Goal: Ask a question: Seek information or help from site administrators or community

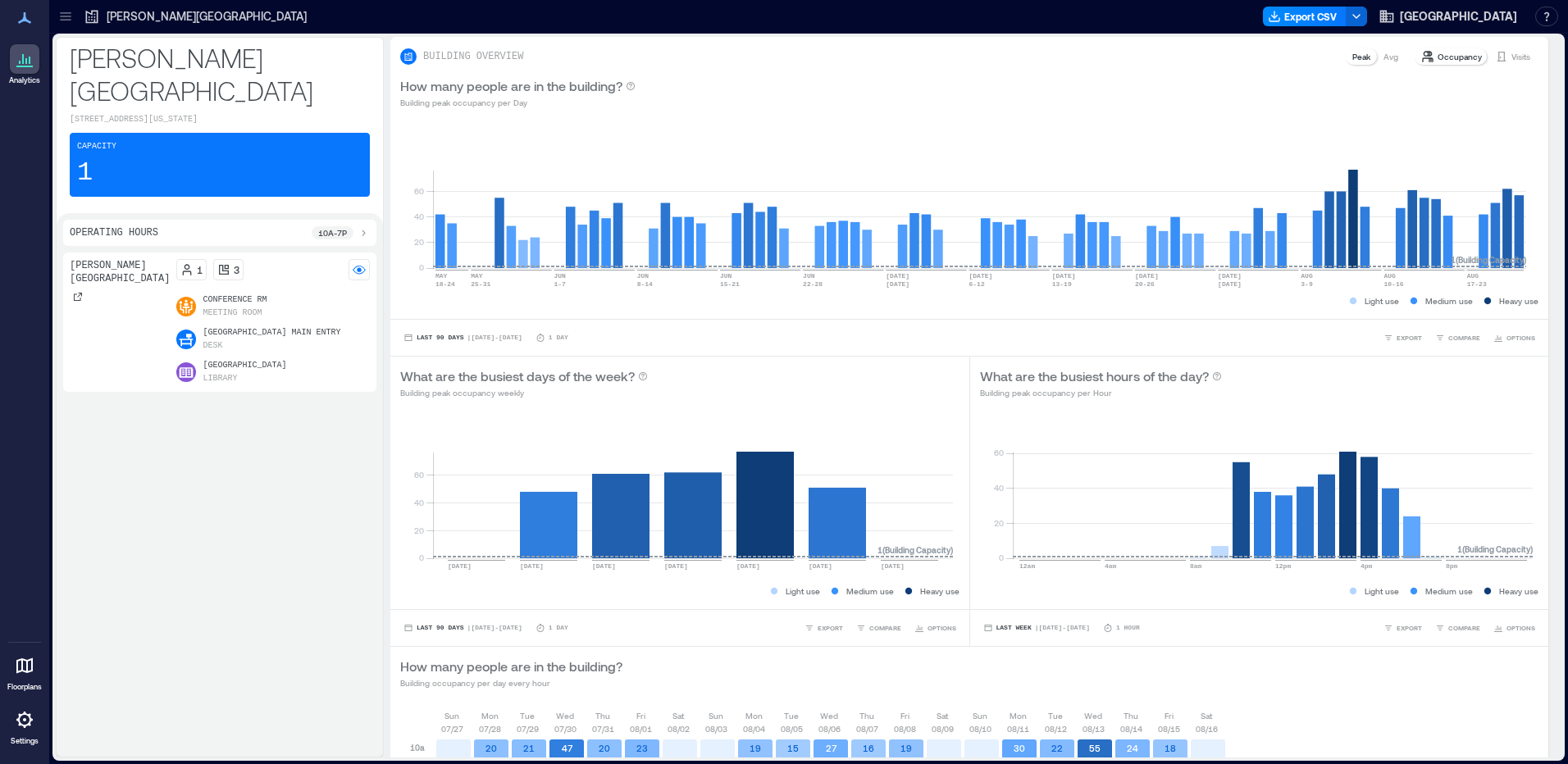
click at [13, 721] on div at bounding box center [25, 720] width 29 height 29
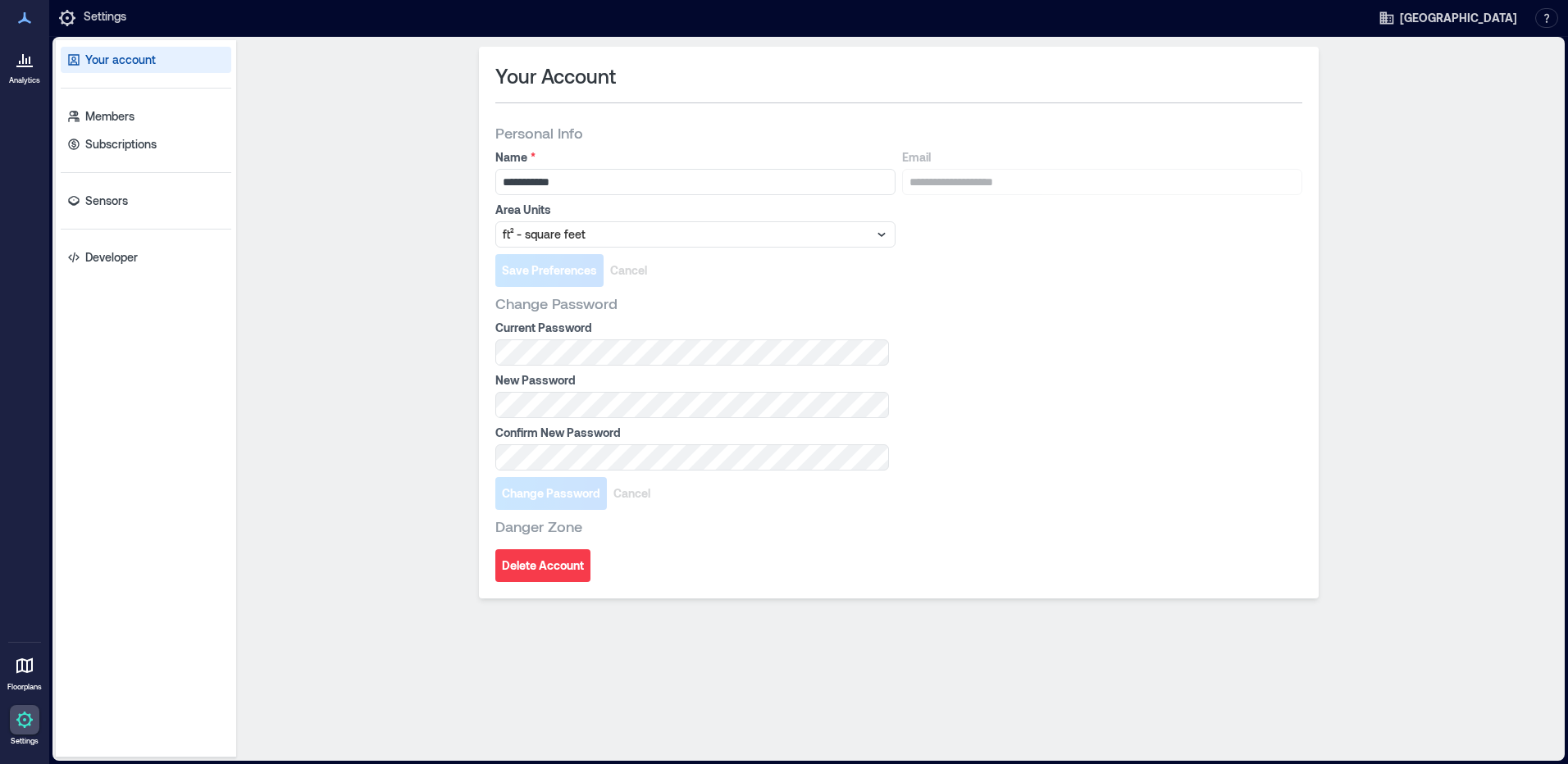
click at [156, 215] on div "Your account Members Subscriptions Sensors Developer" at bounding box center [146, 398] width 180 height 717
click at [150, 205] on link "Sensors" at bounding box center [146, 201] width 170 height 27
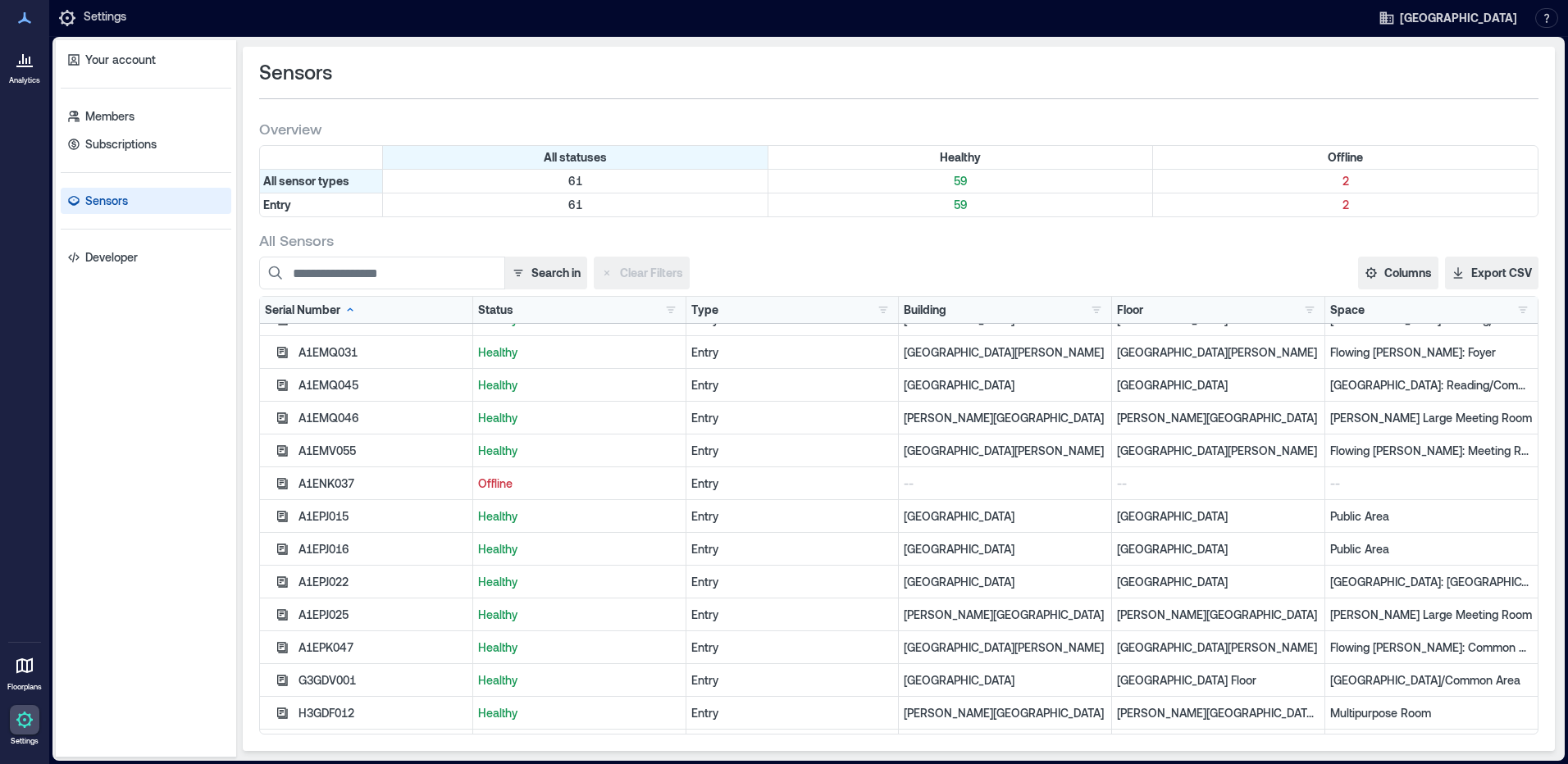
scroll to position [442, 0]
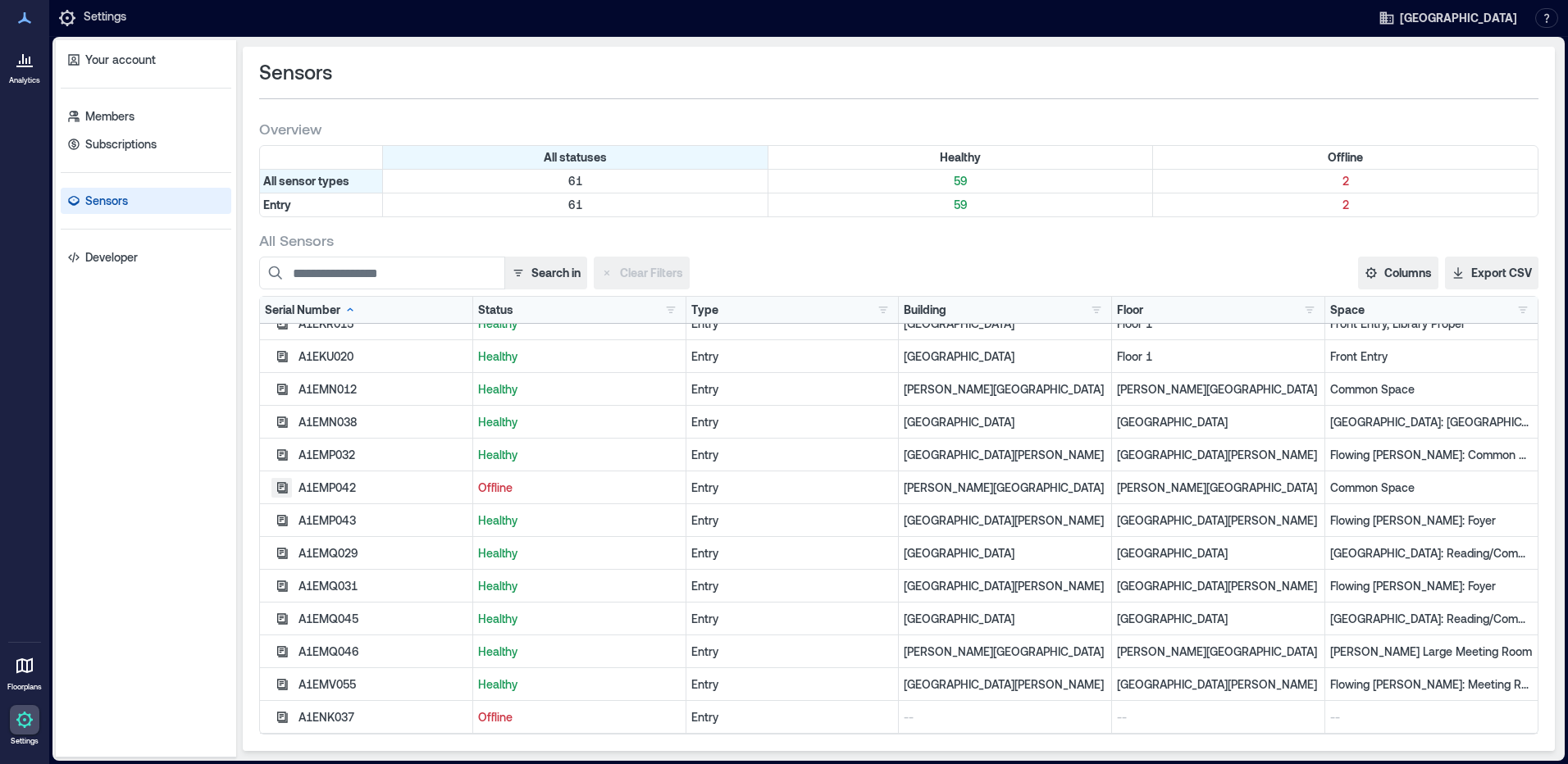
click at [278, 486] on icon "button" at bounding box center [282, 487] width 13 height 13
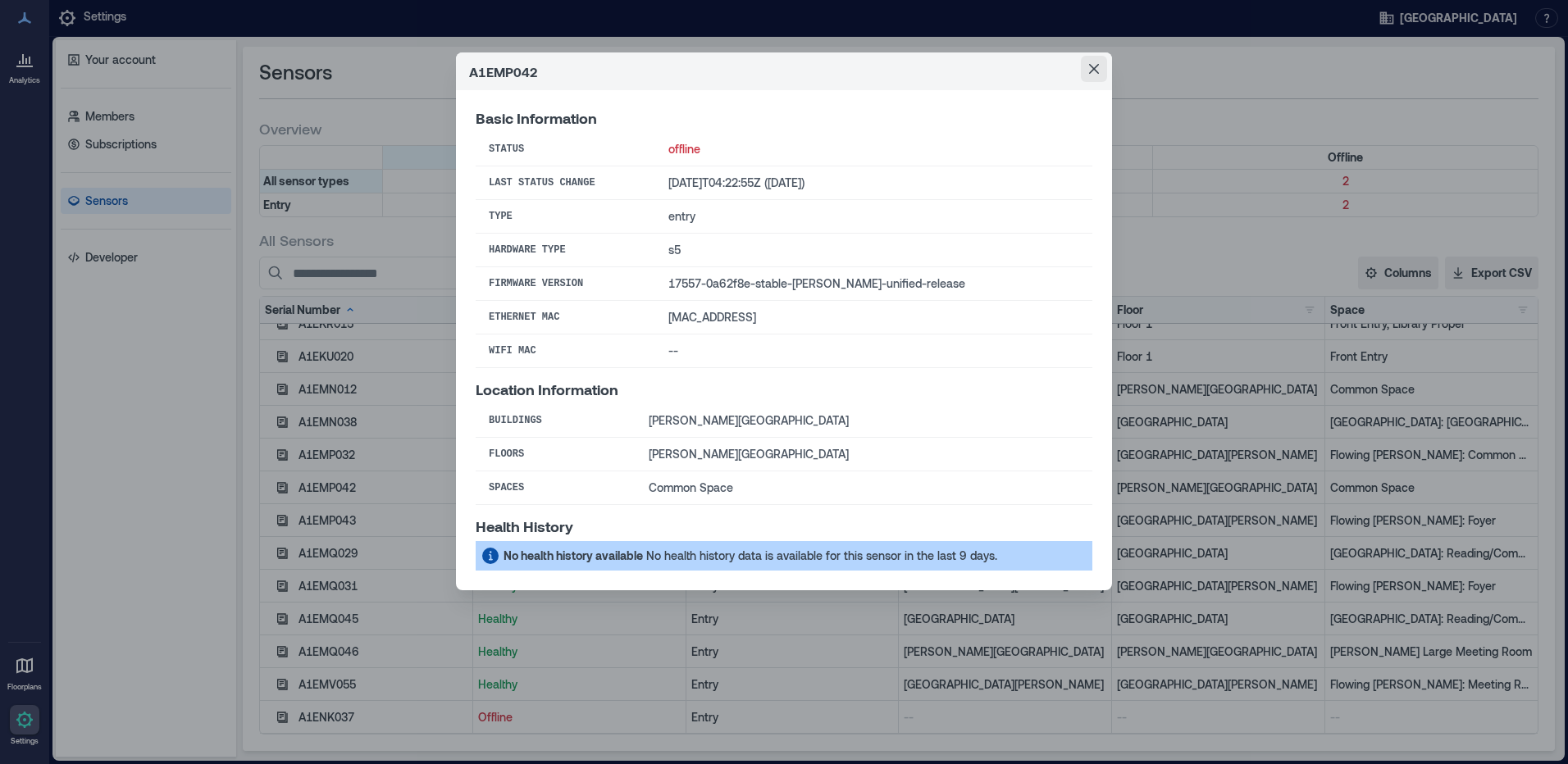
click at [1088, 71] on button "Close" at bounding box center [1094, 69] width 27 height 27
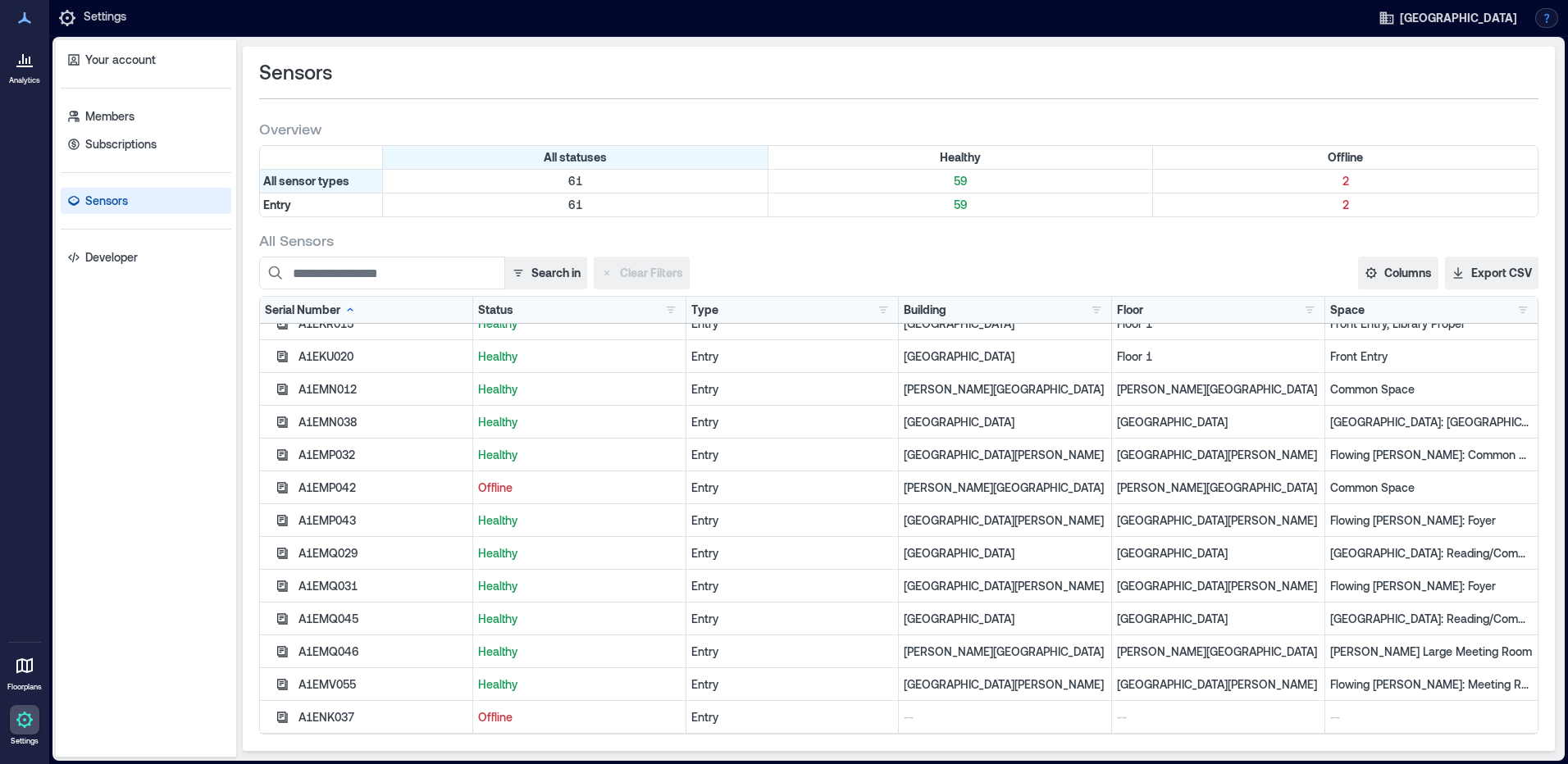
click at [1546, 13] on button "button" at bounding box center [1546, 17] width 23 height 19
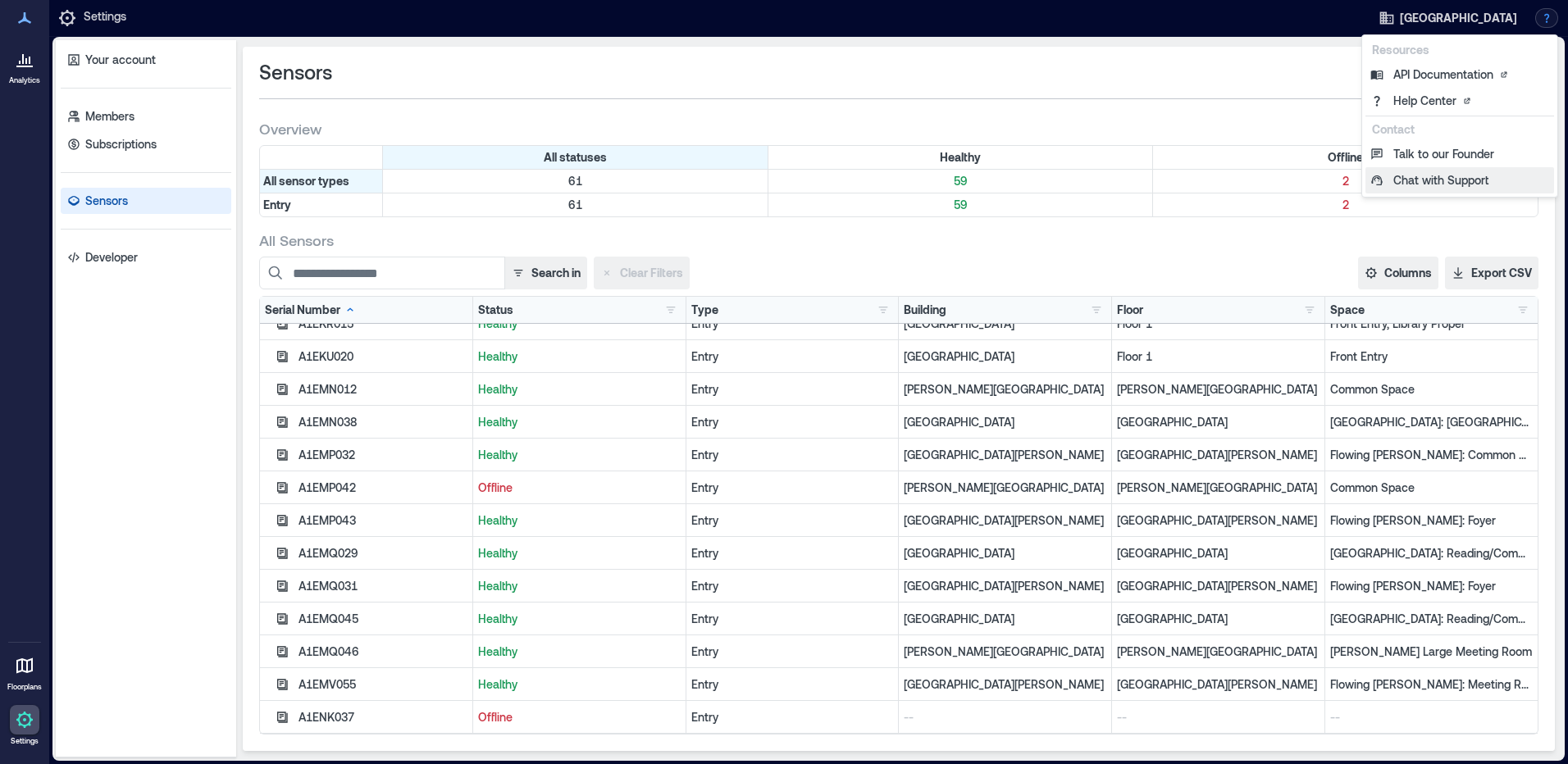
click at [1426, 177] on button "Chat with Support" at bounding box center [1460, 180] width 189 height 27
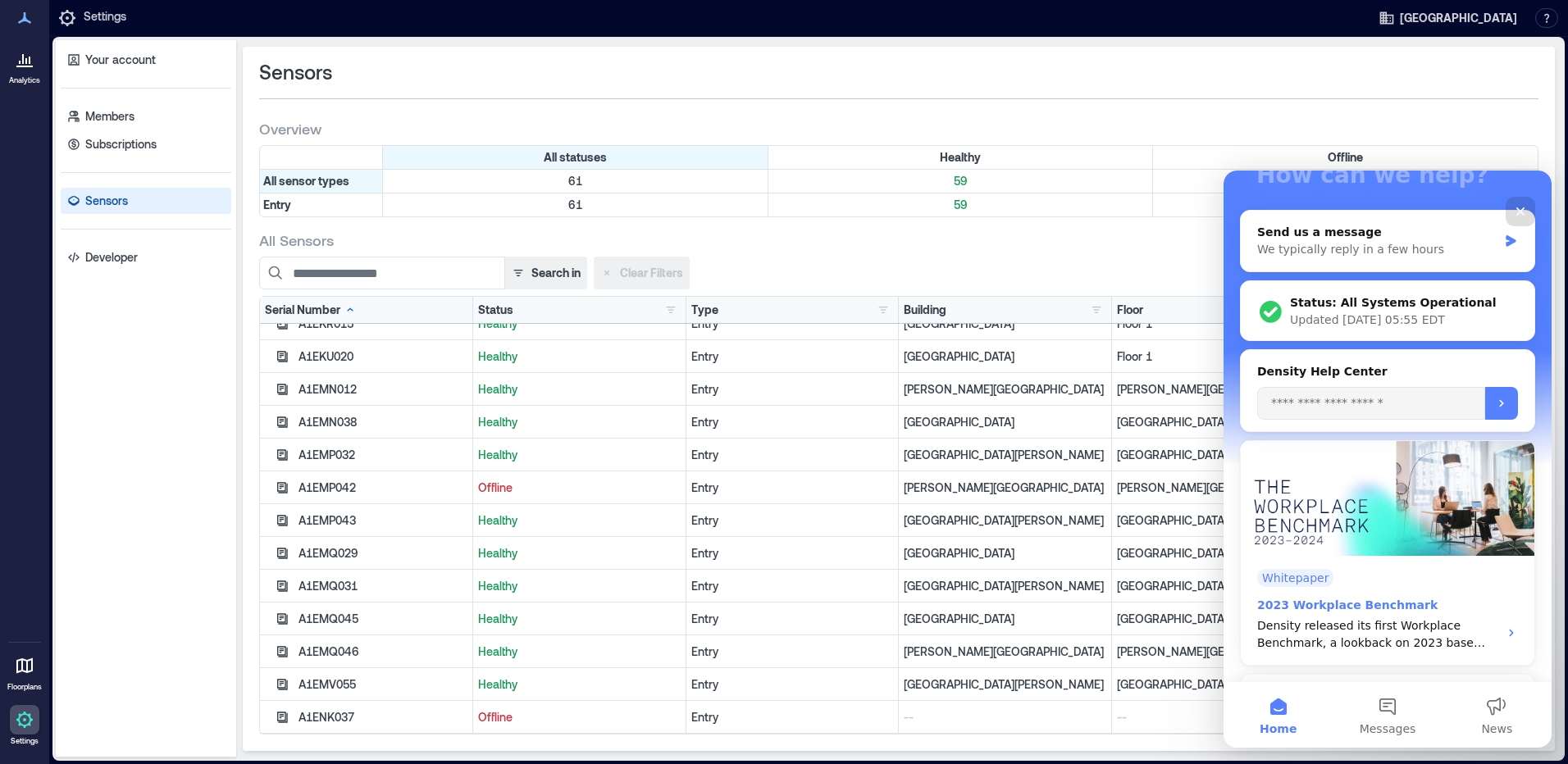
scroll to position [132, 0]
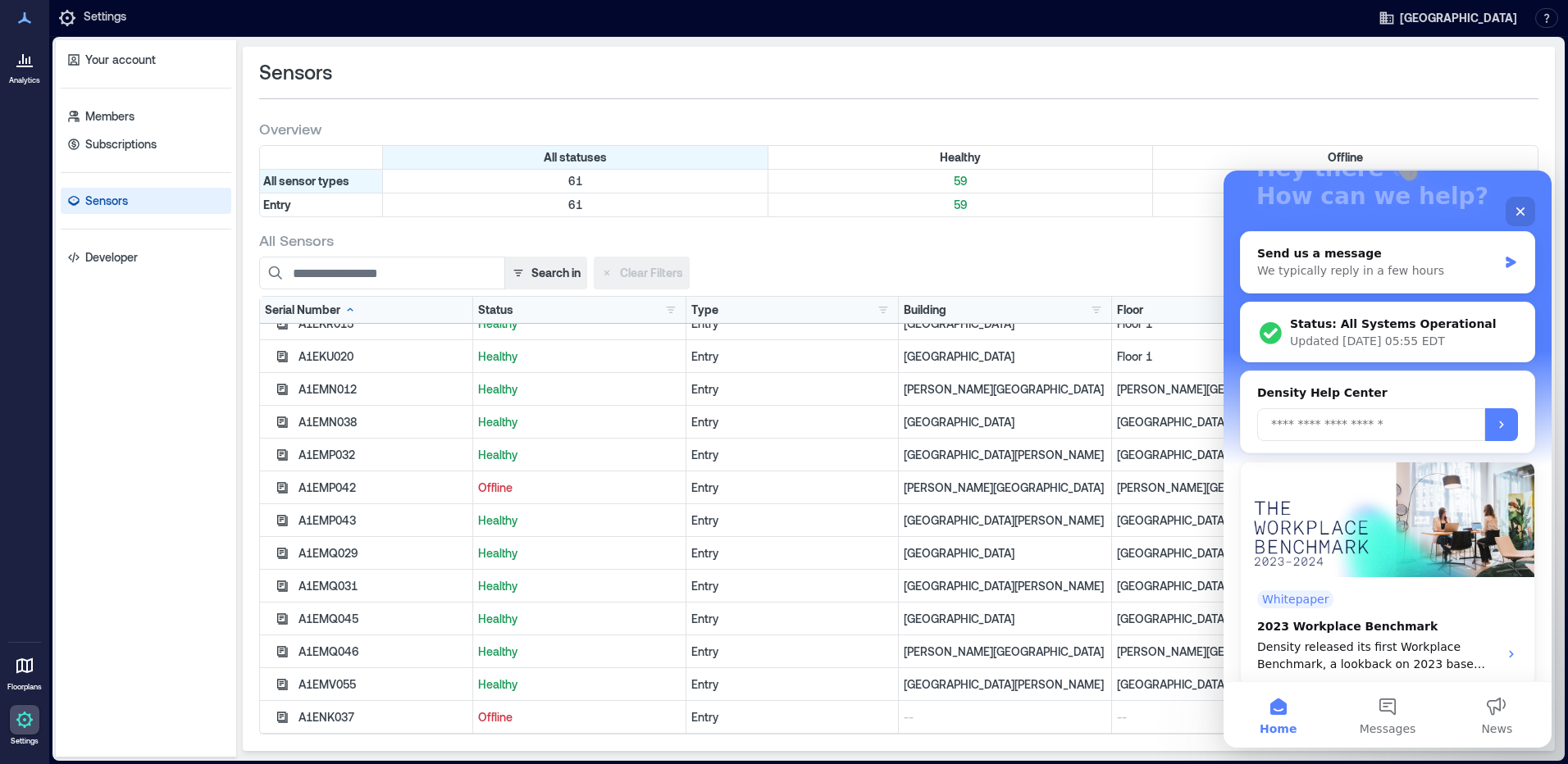
click at [1352, 434] on input "Search for an article" at bounding box center [1370, 425] width 228 height 33
type input "*******"
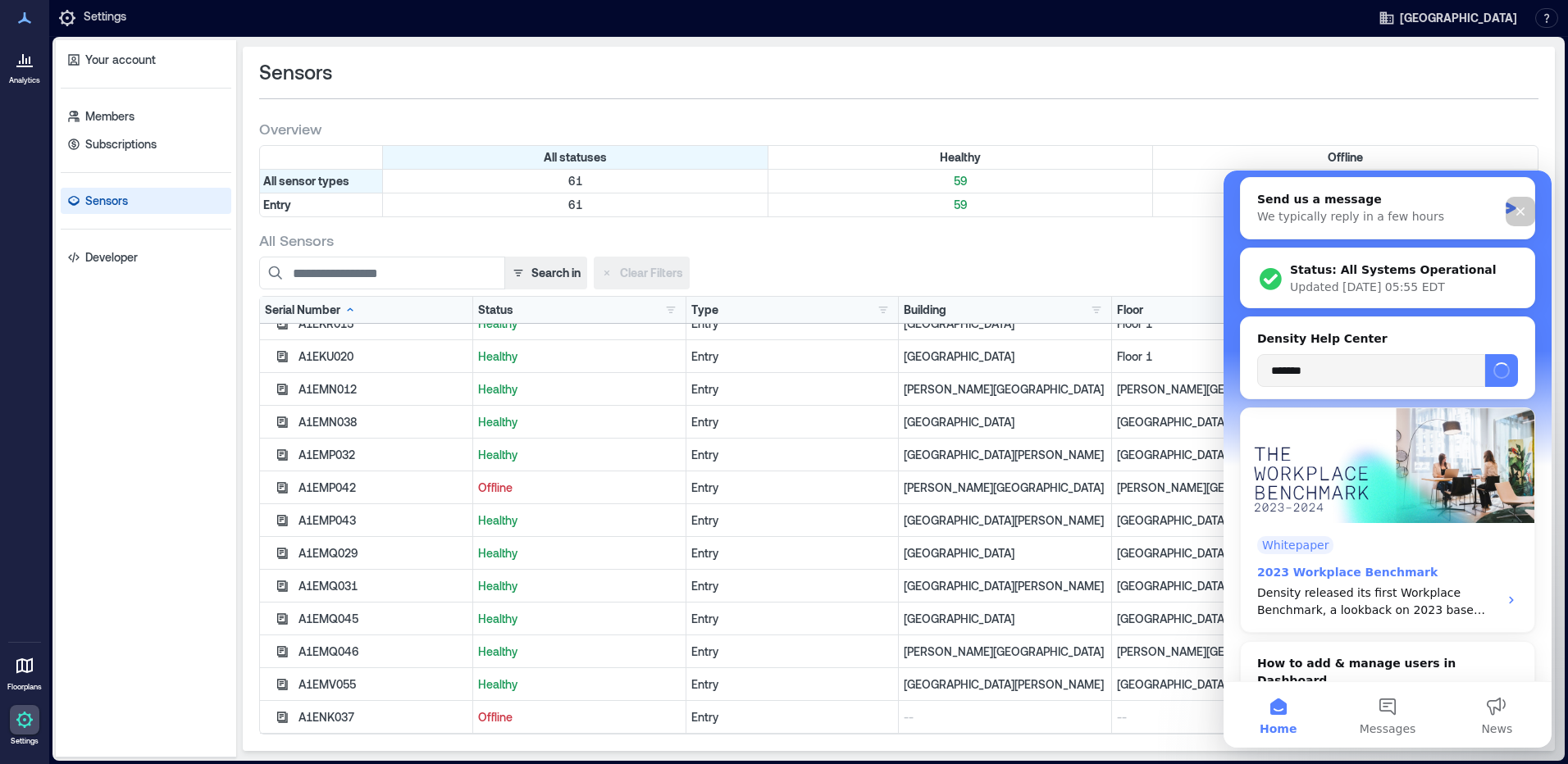
scroll to position [378, 0]
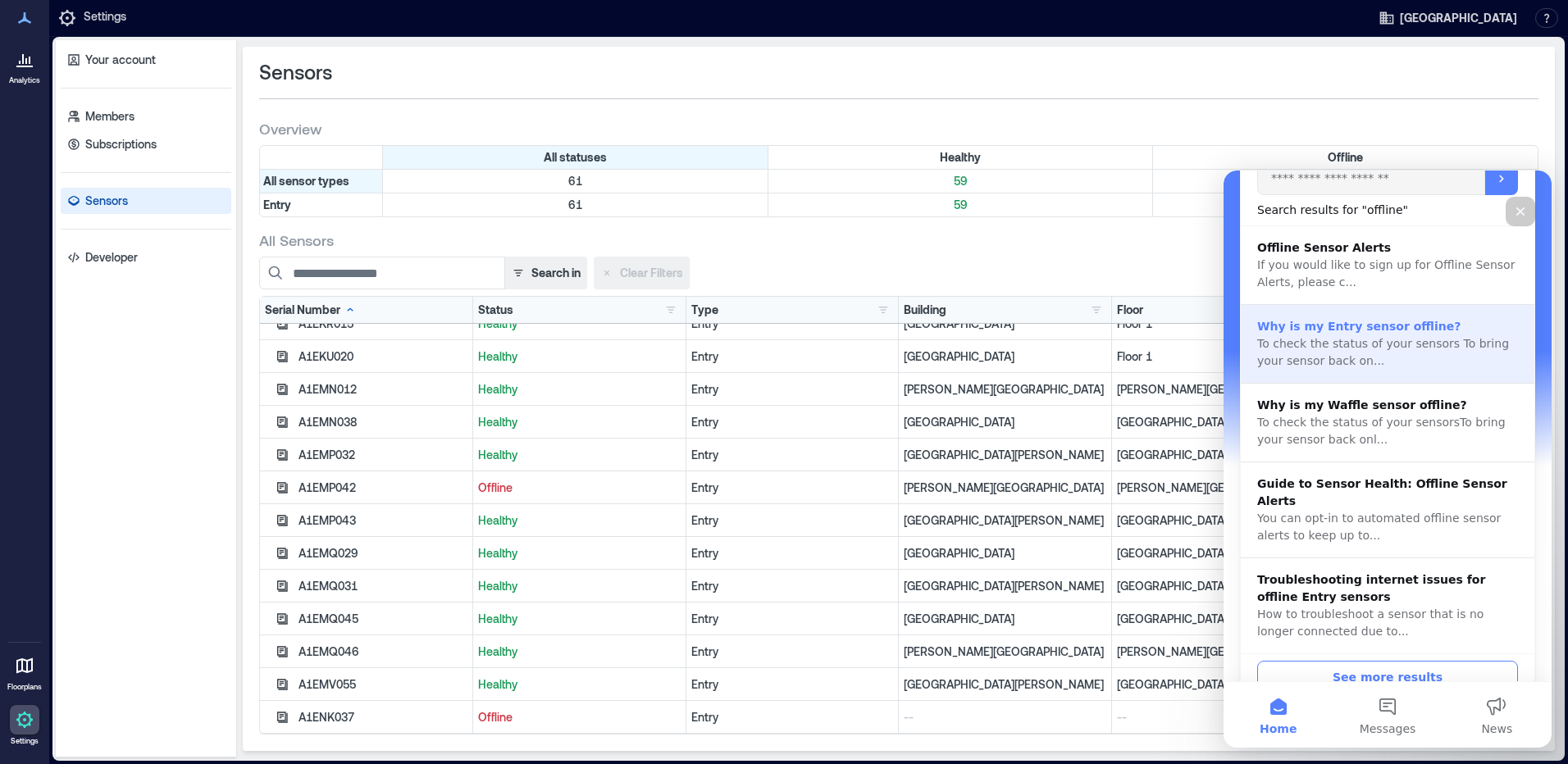
click at [1384, 372] on div "Why is my Entry sensor offline? To check the status of your sensors To bring yo…" at bounding box center [1387, 344] width 293 height 79
